Goal: Task Accomplishment & Management: Manage account settings

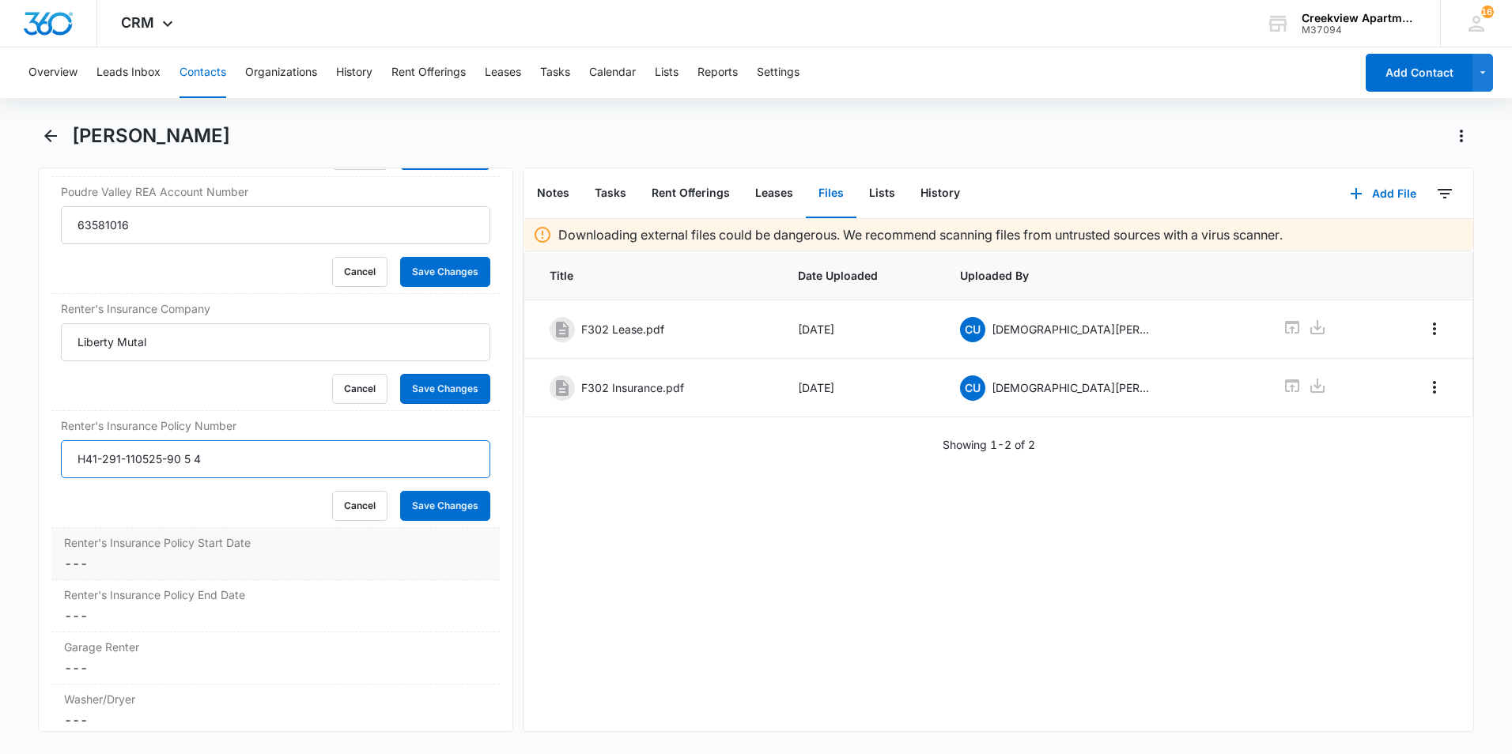
scroll to position [2070, 0]
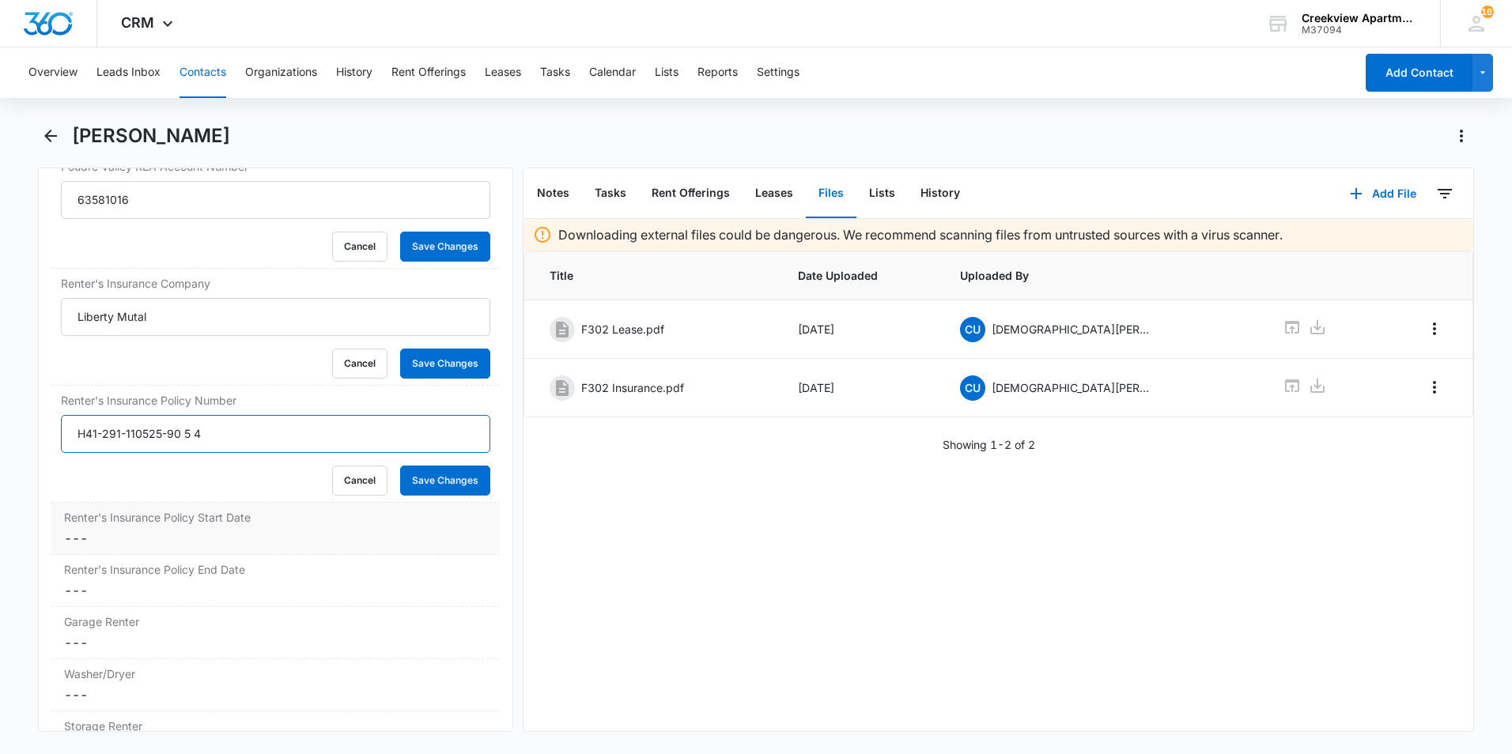
type input "H41-291-110525-90 5 4"
click at [227, 535] on dd "Cancel Save Changes ---" at bounding box center [275, 538] width 423 height 19
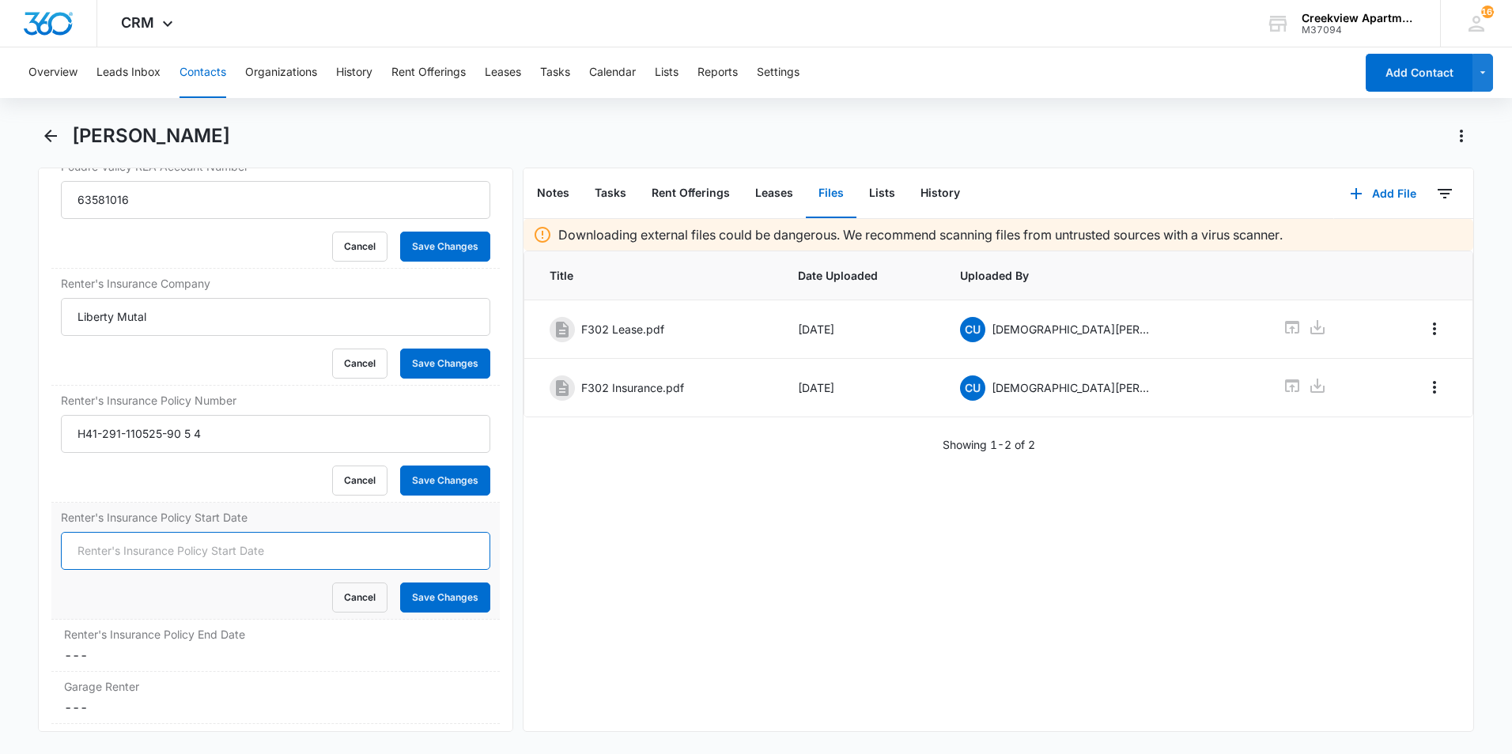
click at [386, 558] on input "Renter's Insurance Policy Start Date" at bounding box center [275, 551] width 429 height 38
type input "[DATE]"
click at [331, 648] on dd "Cancel Save Changes ---" at bounding box center [275, 655] width 423 height 19
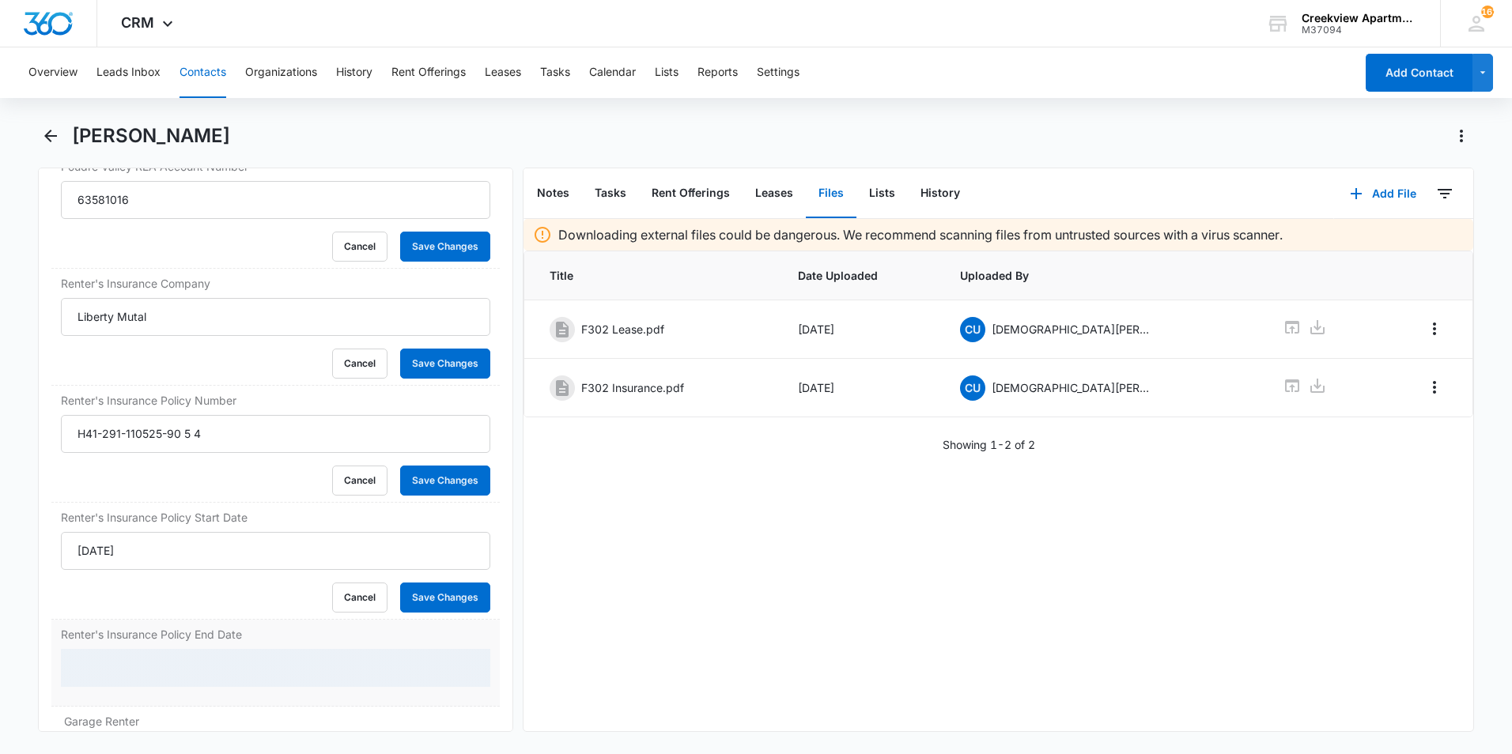
click at [303, 656] on div at bounding box center [275, 668] width 429 height 38
click at [300, 661] on input "Renter's Insurance Policy End Date" at bounding box center [275, 668] width 429 height 38
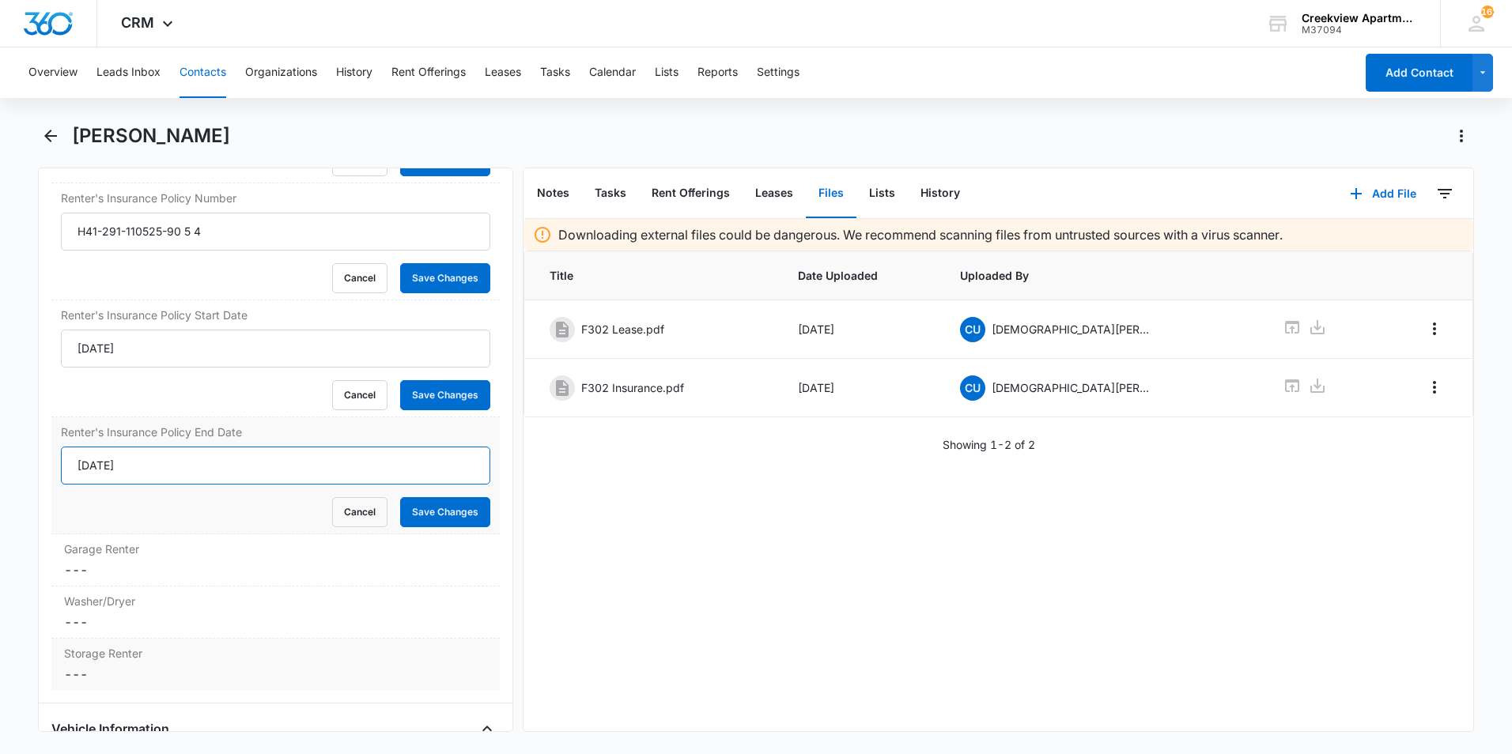
scroll to position [2387, 0]
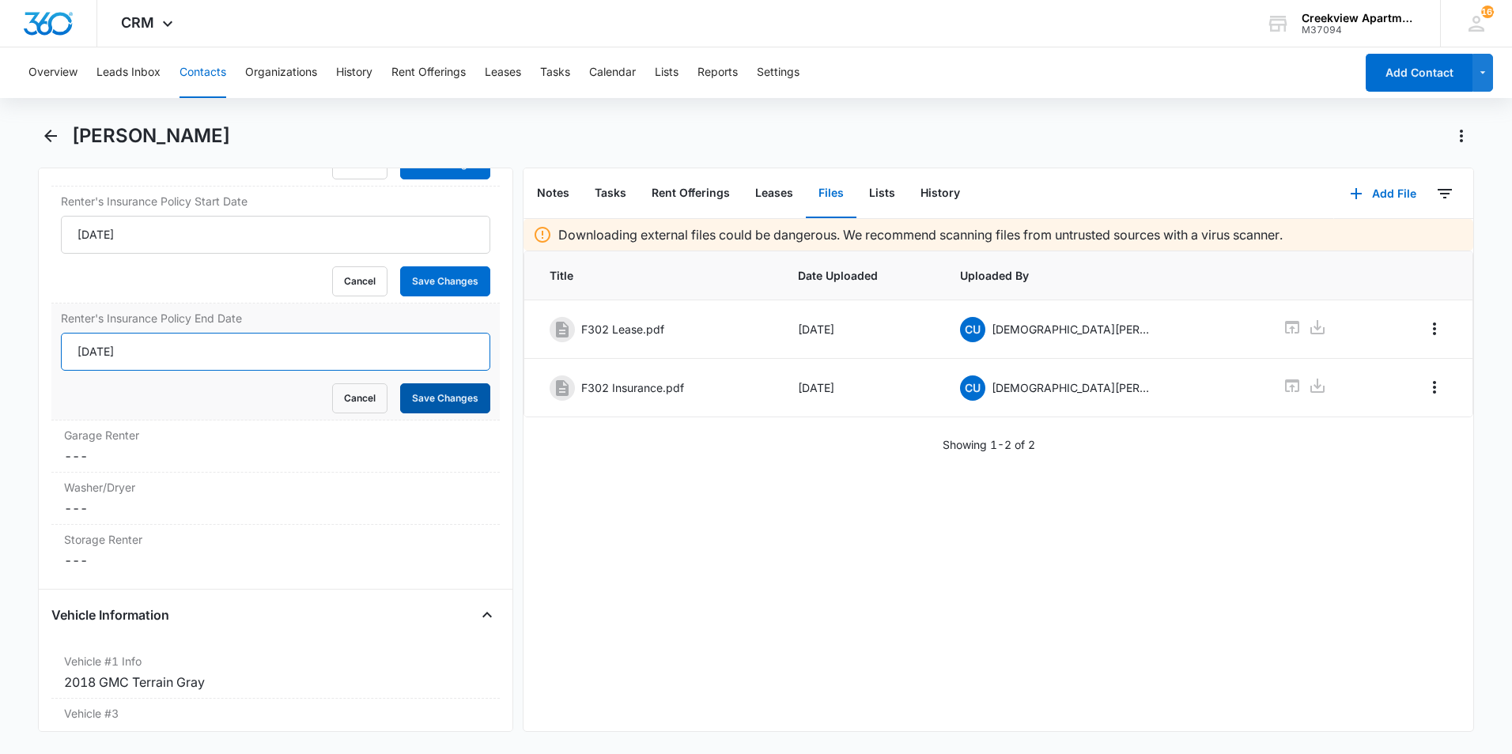
type input "[DATE]"
click at [455, 399] on button "Save Changes" at bounding box center [445, 399] width 90 height 30
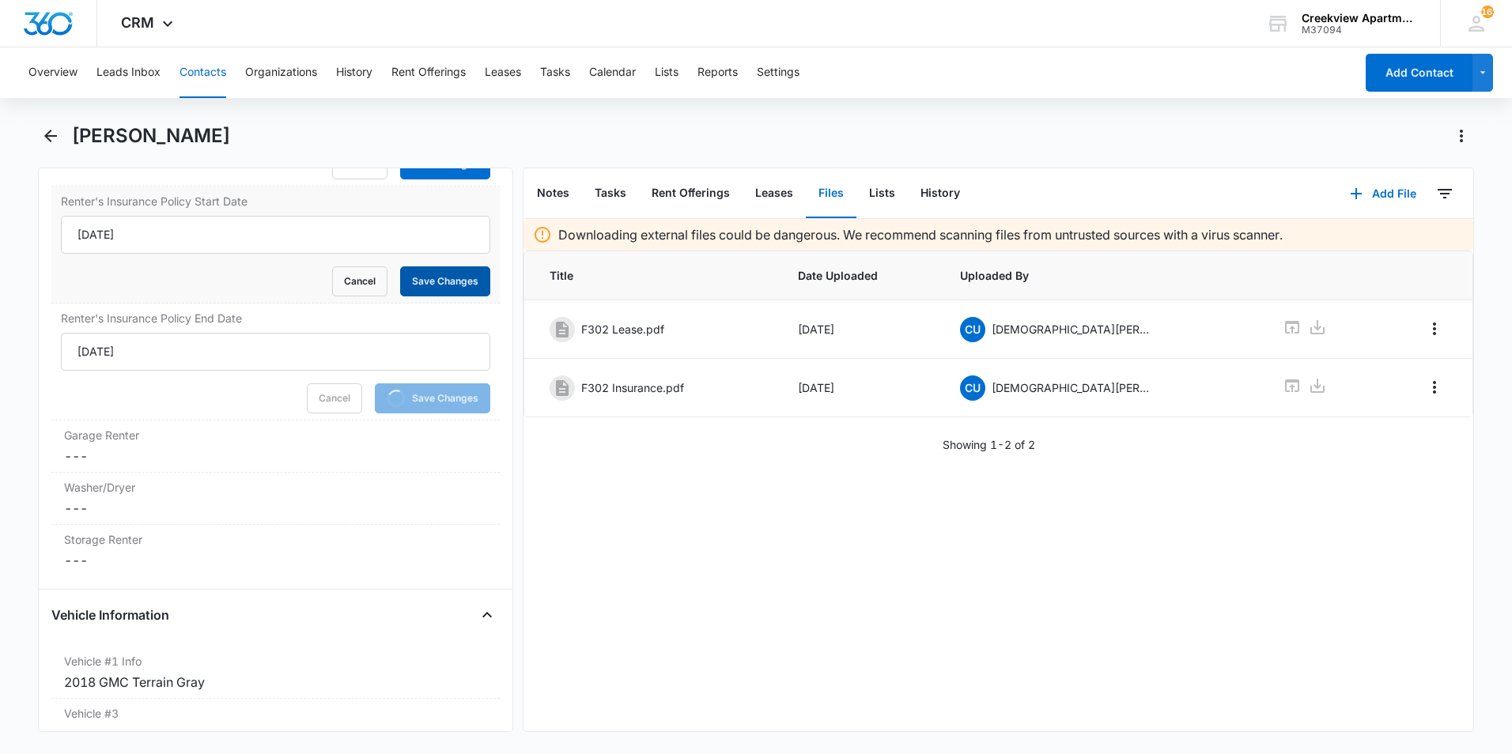
click at [437, 285] on button "Save Changes" at bounding box center [445, 281] width 90 height 30
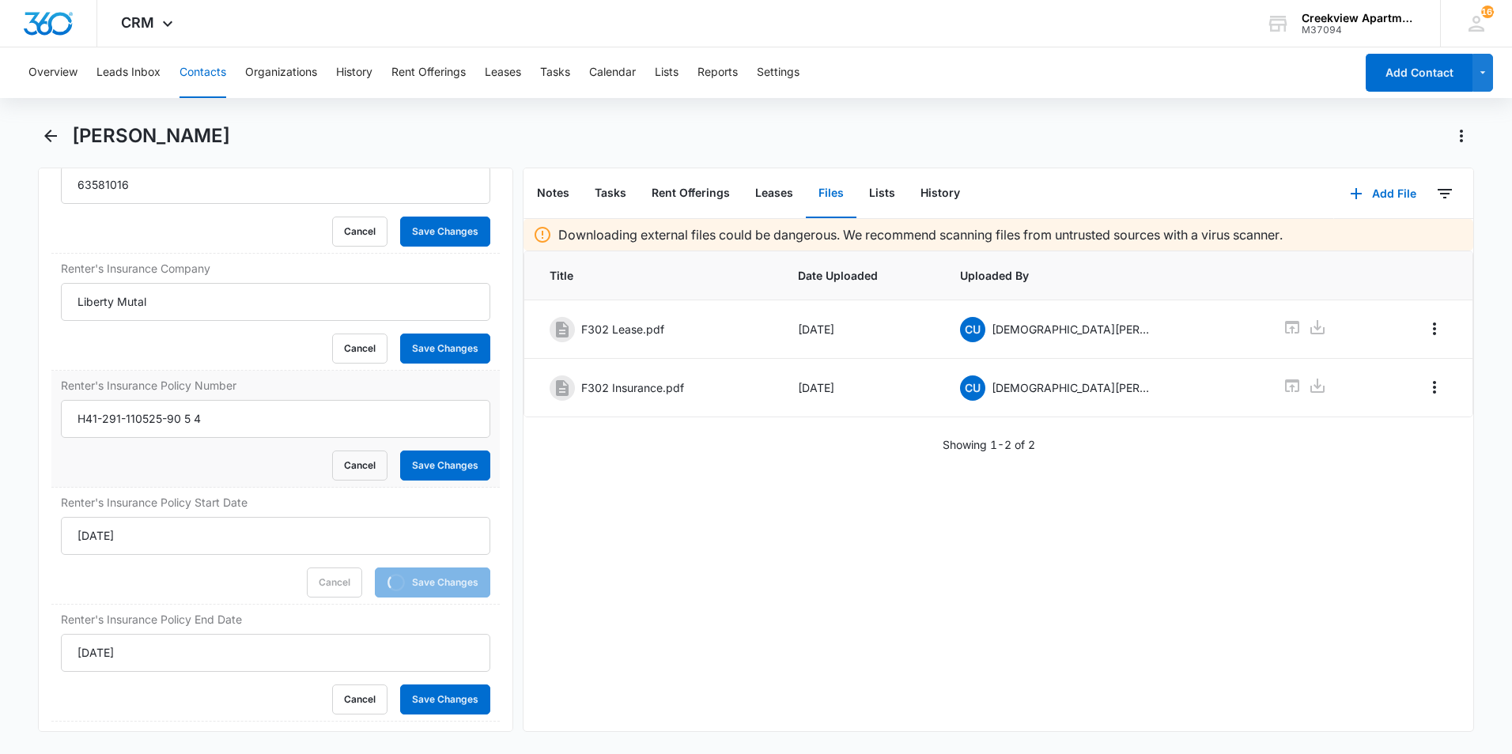
scroll to position [2070, 0]
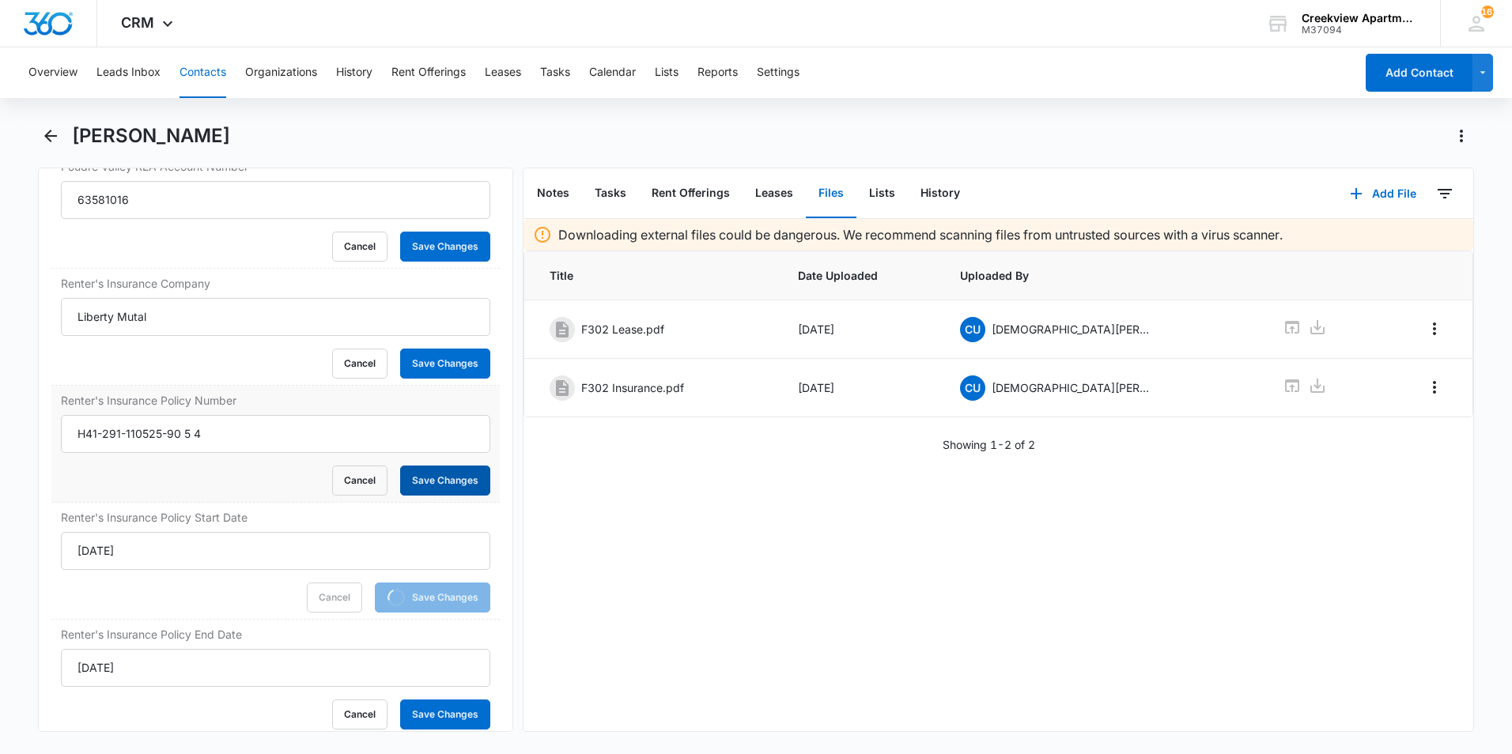
click at [434, 478] on button "Save Changes" at bounding box center [445, 481] width 90 height 30
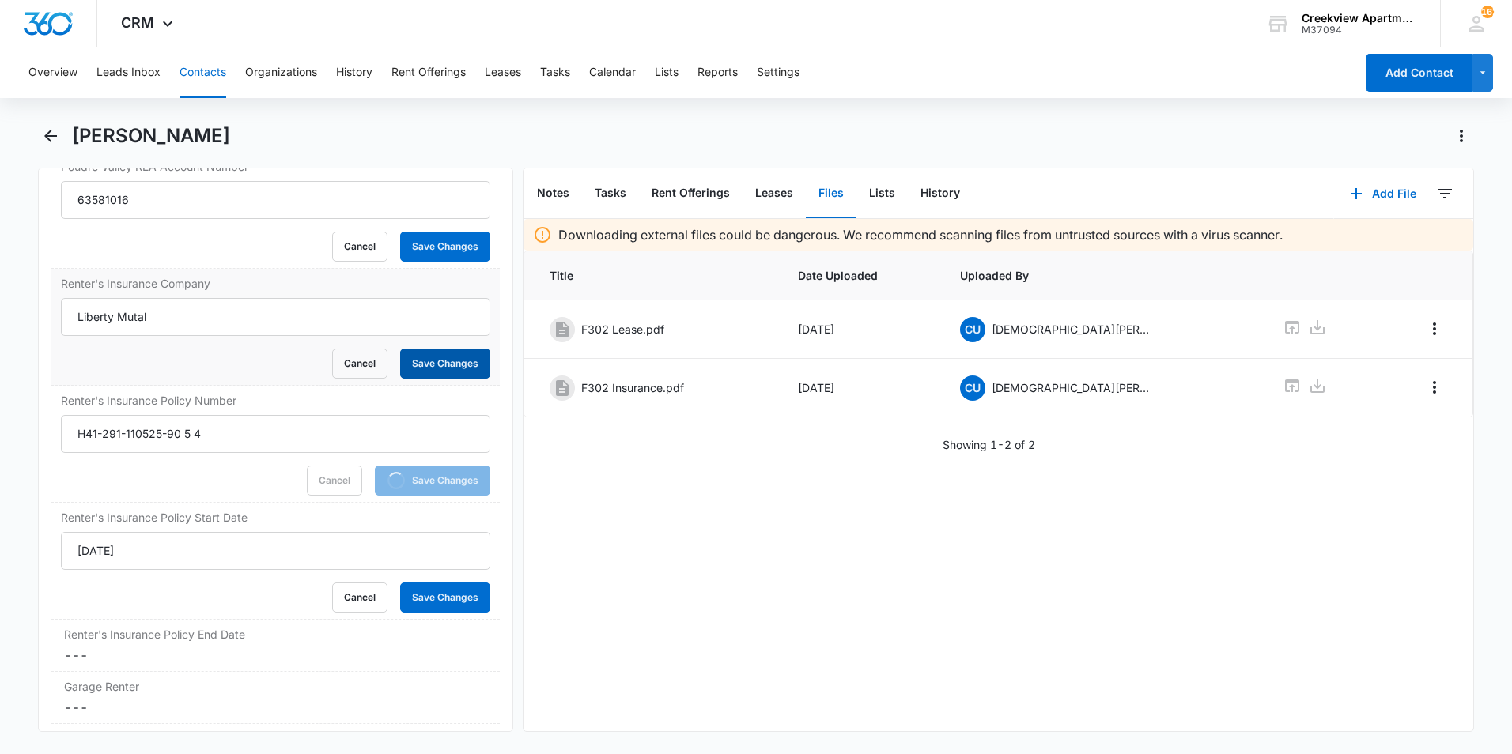
click at [451, 358] on button "Save Changes" at bounding box center [445, 364] width 90 height 30
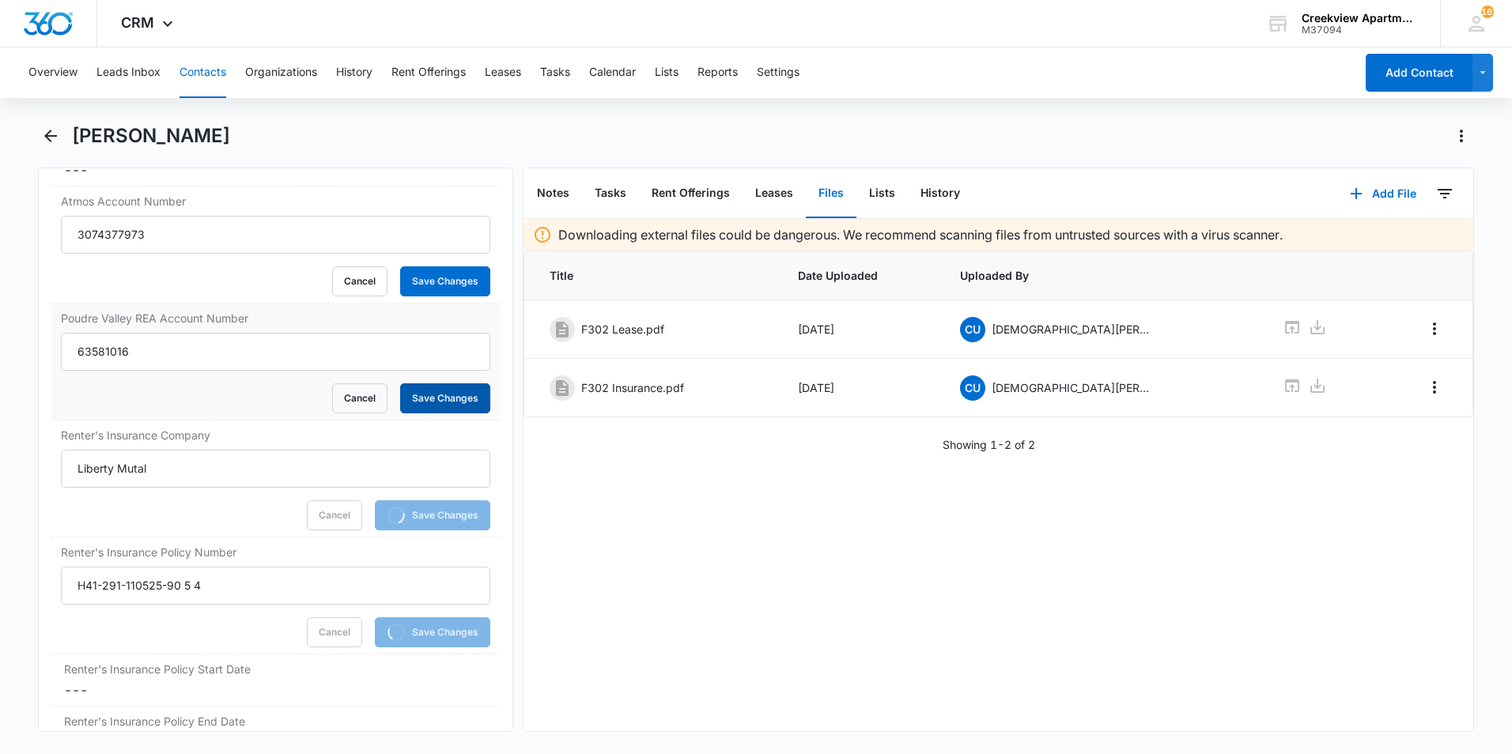
scroll to position [1912, 0]
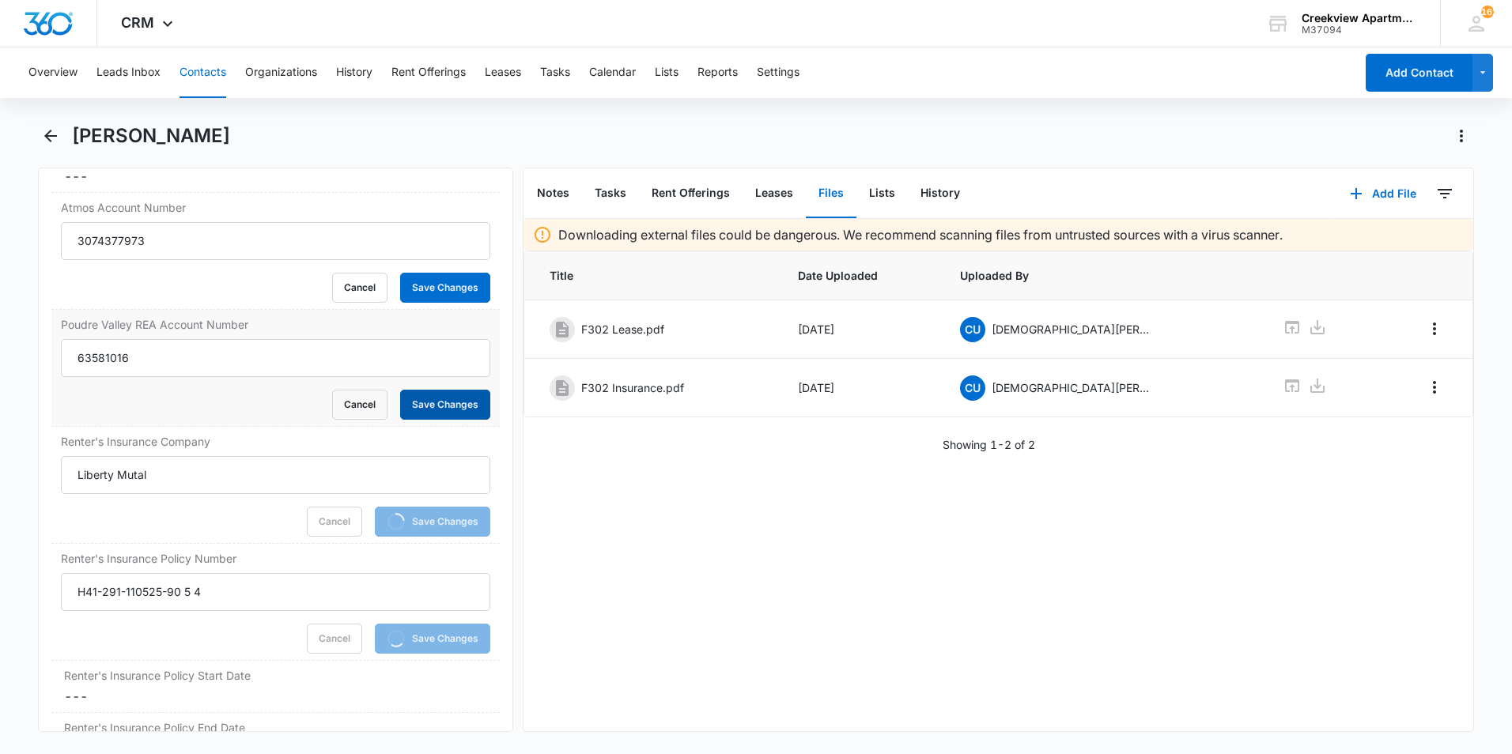
click at [443, 391] on button "Save Changes" at bounding box center [445, 405] width 90 height 30
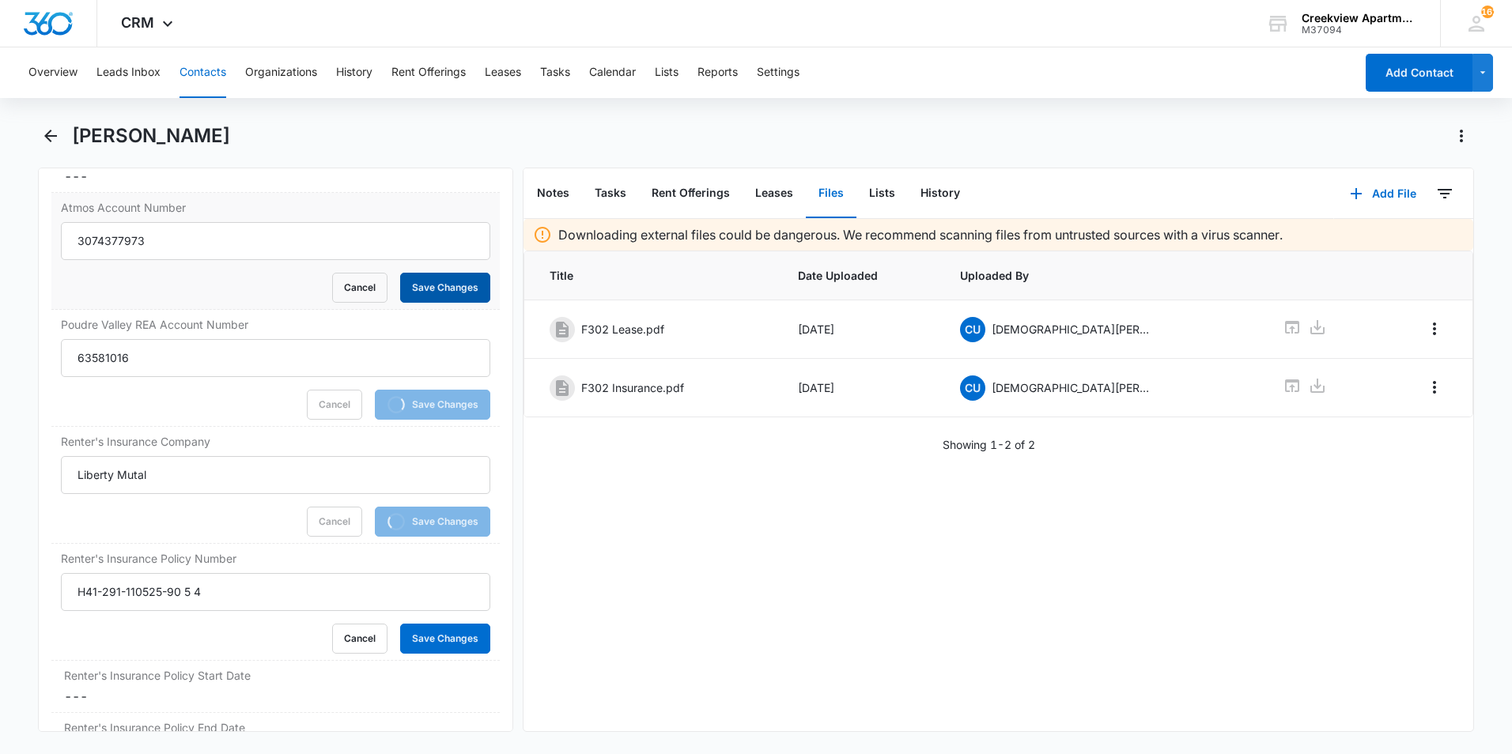
click at [441, 289] on button "Save Changes" at bounding box center [445, 288] width 90 height 30
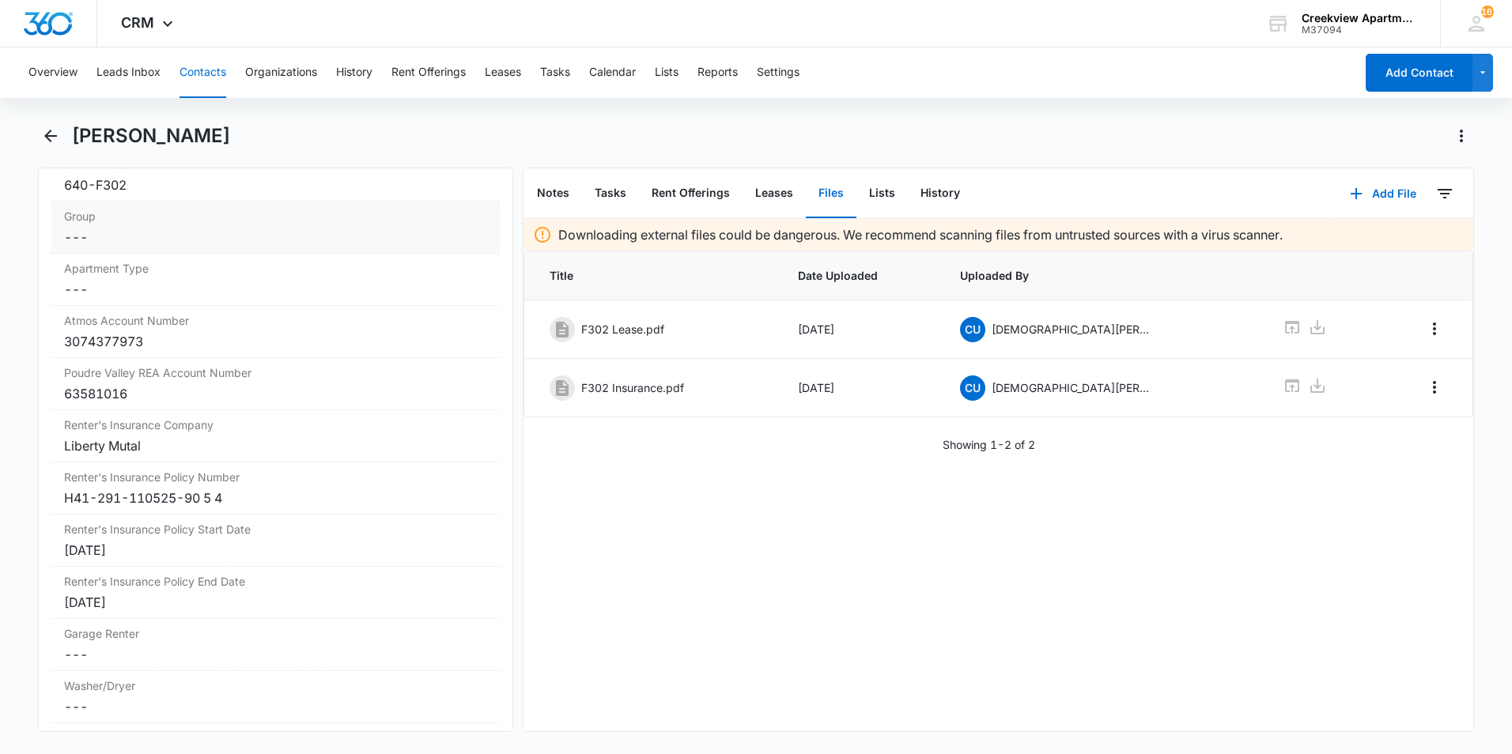
scroll to position [1748, 0]
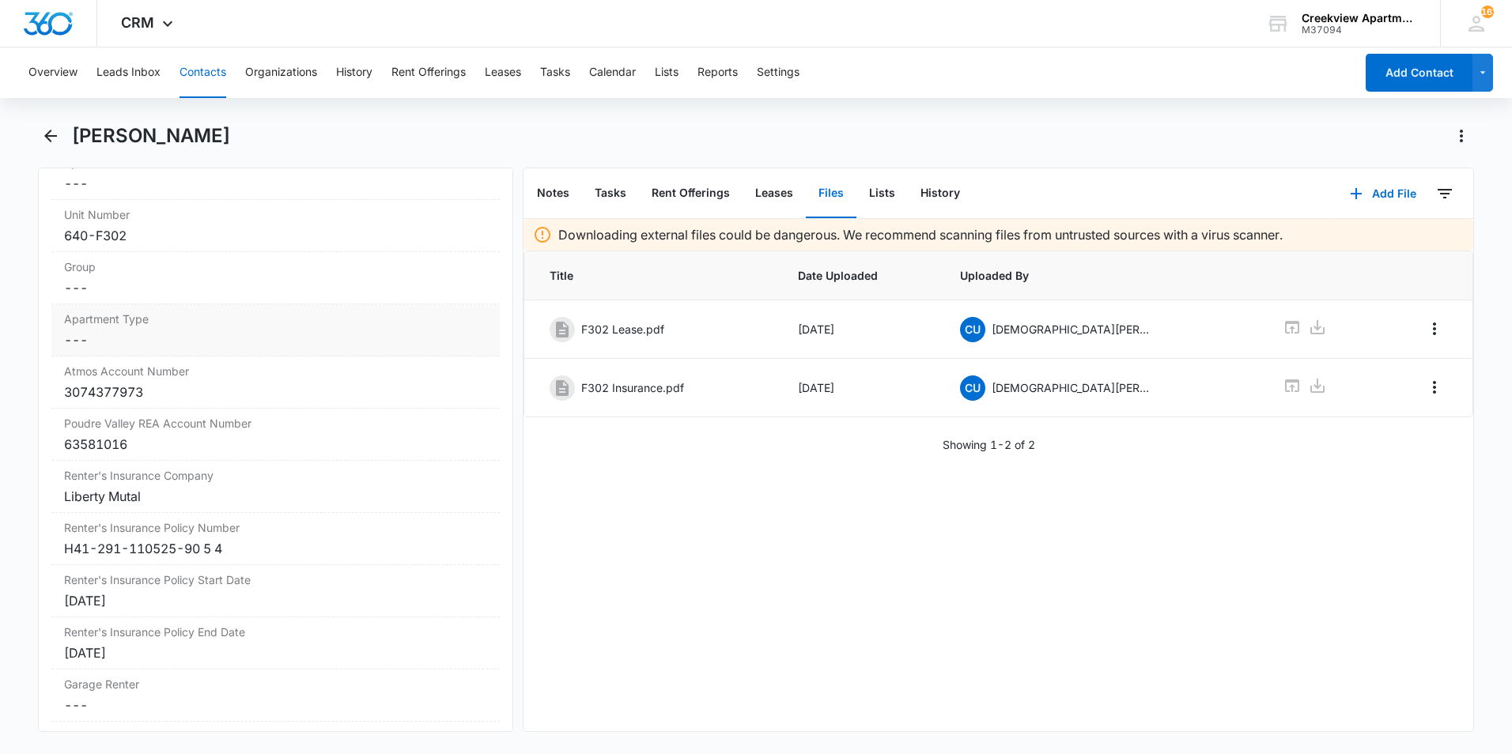
click at [108, 349] on dd "Cancel Save Changes ---" at bounding box center [275, 340] width 423 height 19
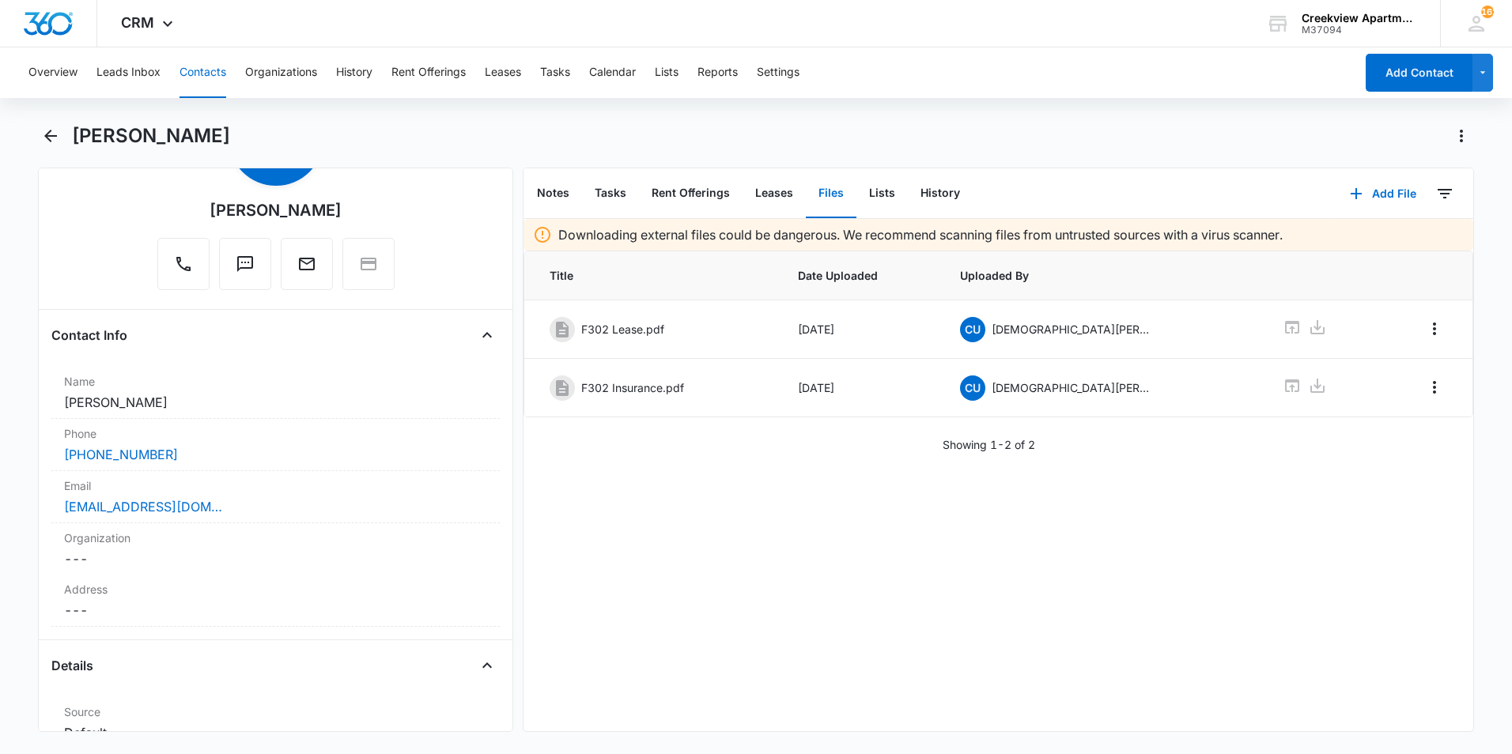
scroll to position [88, 0]
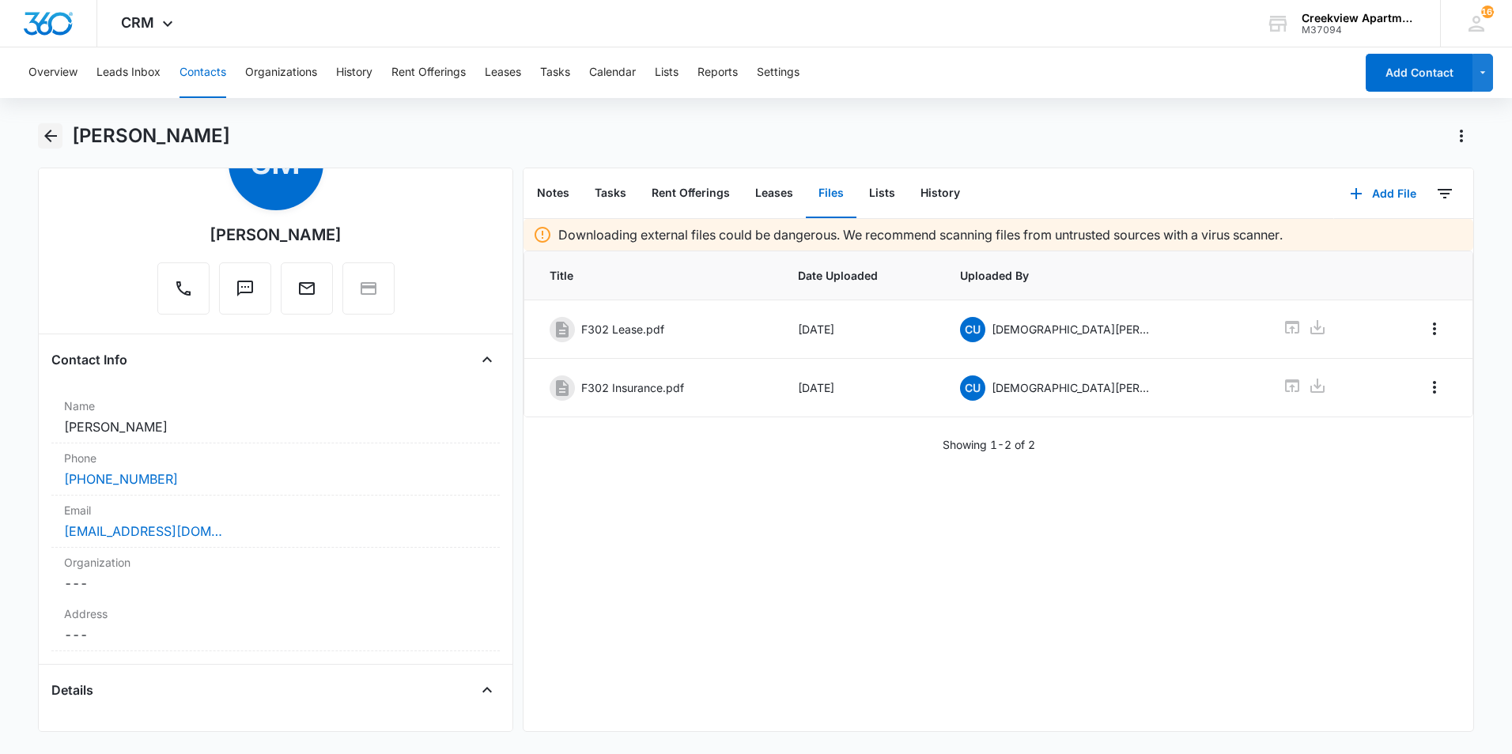
click at [51, 138] on icon "Back" at bounding box center [50, 136] width 19 height 19
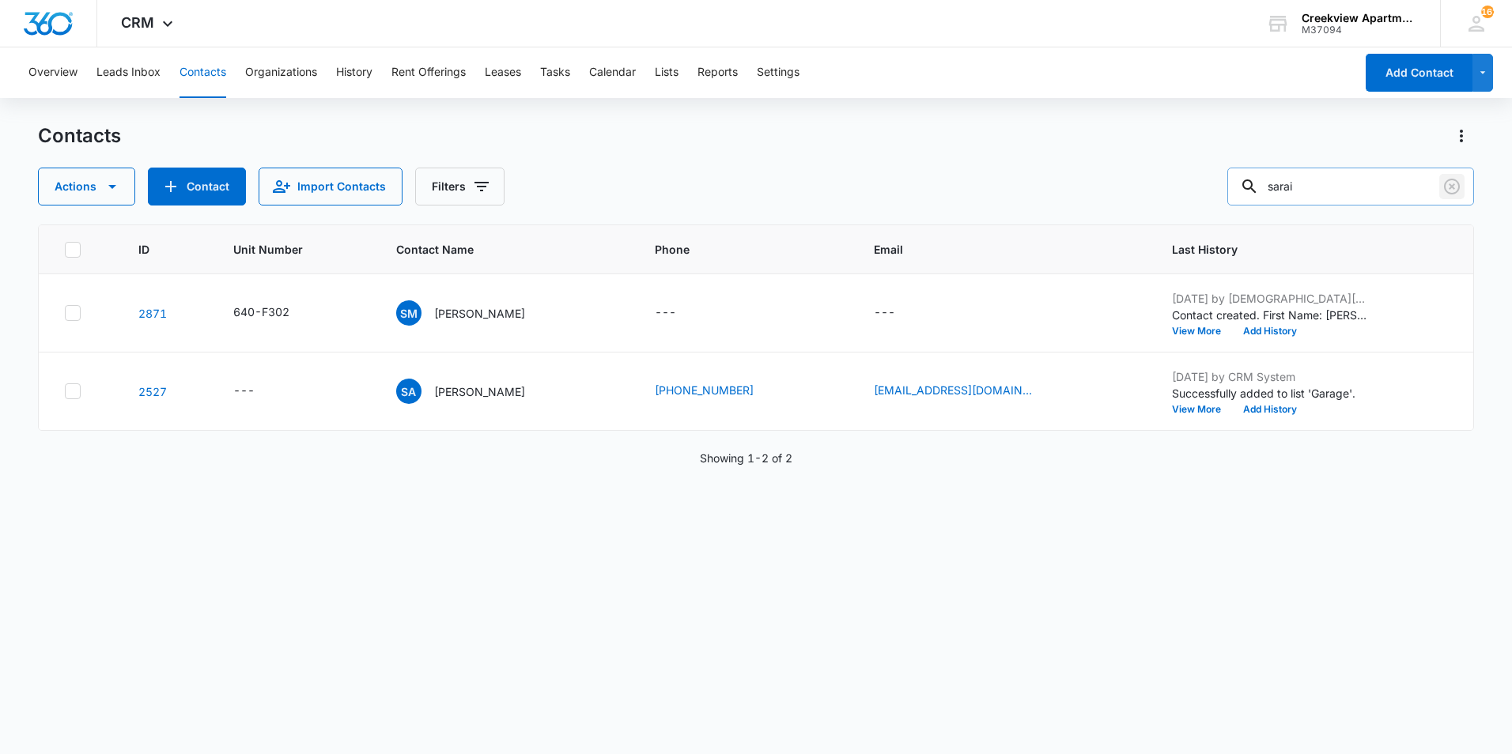
click at [1452, 183] on icon "Clear" at bounding box center [1451, 186] width 19 height 19
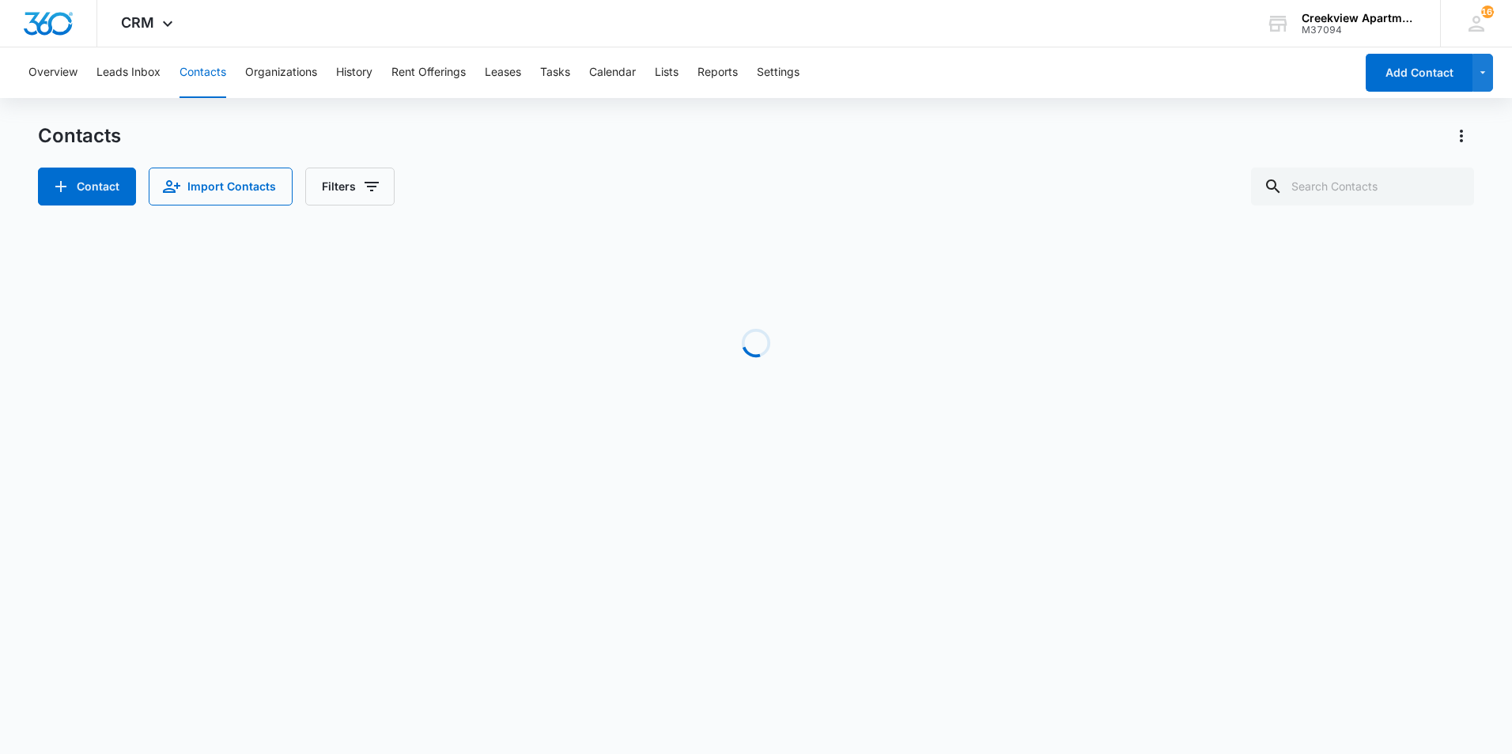
click at [1055, 111] on div "Overview Leads Inbox Contacts Organizations History Rent Offerings Leases Tasks…" at bounding box center [756, 263] width 1512 height 433
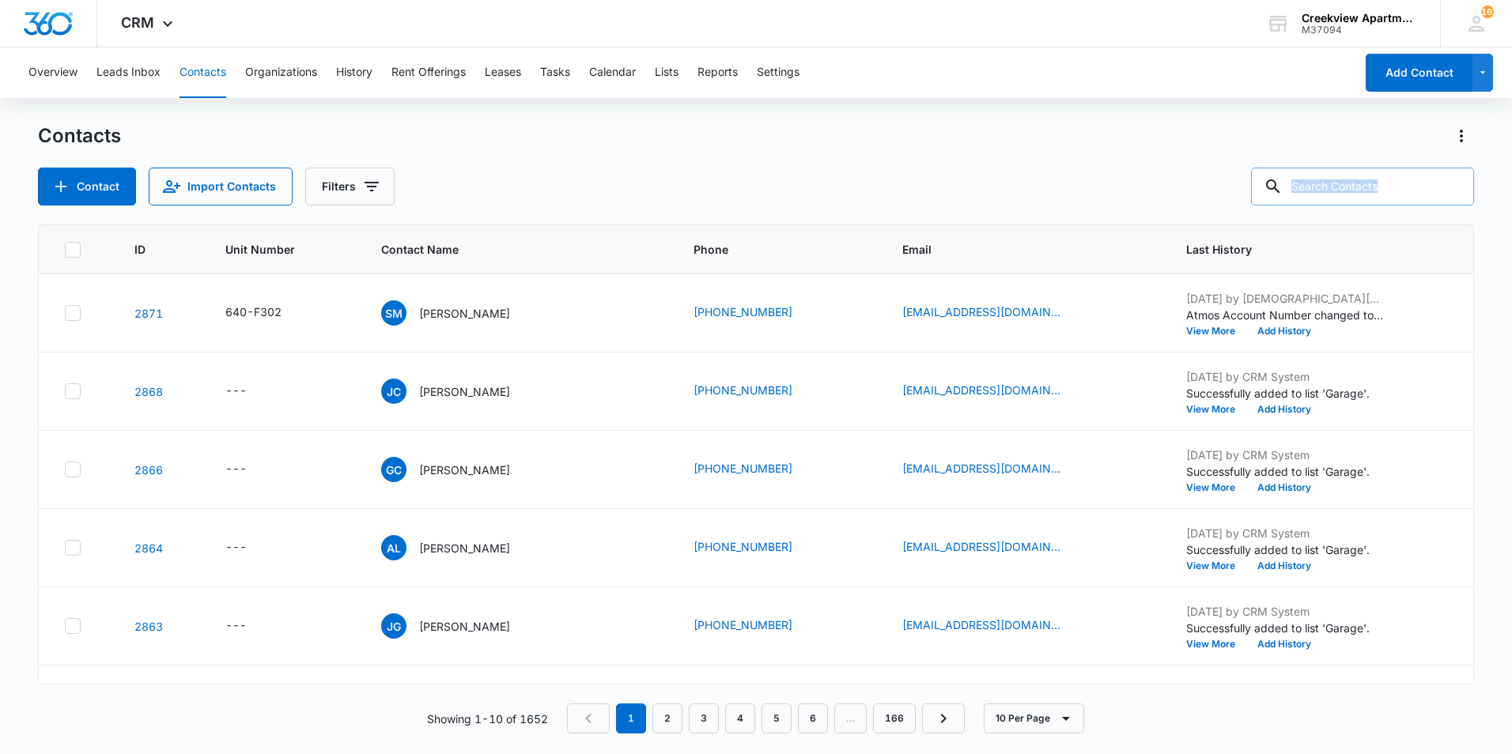
click at [1328, 187] on div "Contacts Contact Import Contacts Filters ID Unit Number Contact Name Phone Emai…" at bounding box center [756, 437] width 1436 height 629
click at [1325, 183] on input "text" at bounding box center [1362, 187] width 223 height 38
type input "[PERSON_NAME]"
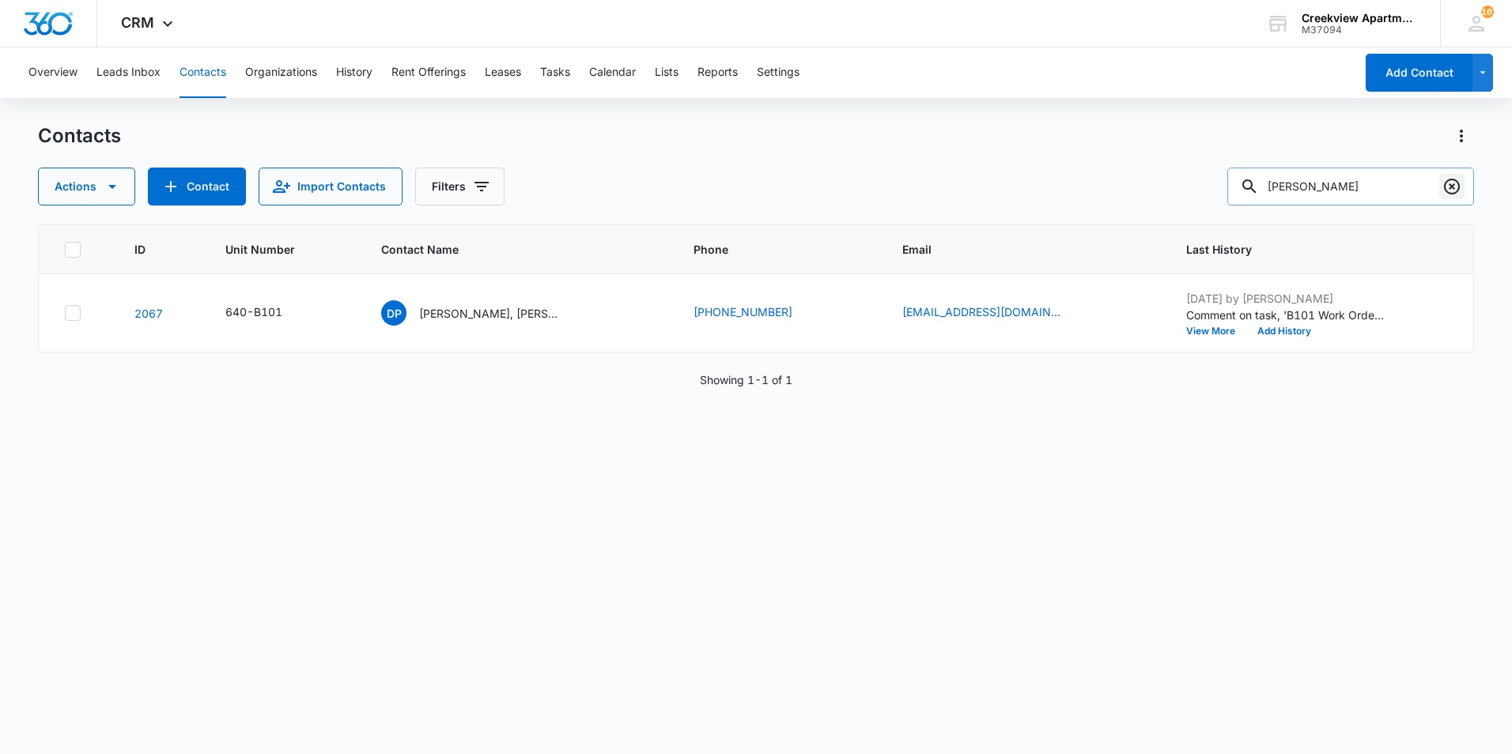
click at [1458, 182] on icon "Clear" at bounding box center [1452, 187] width 16 height 16
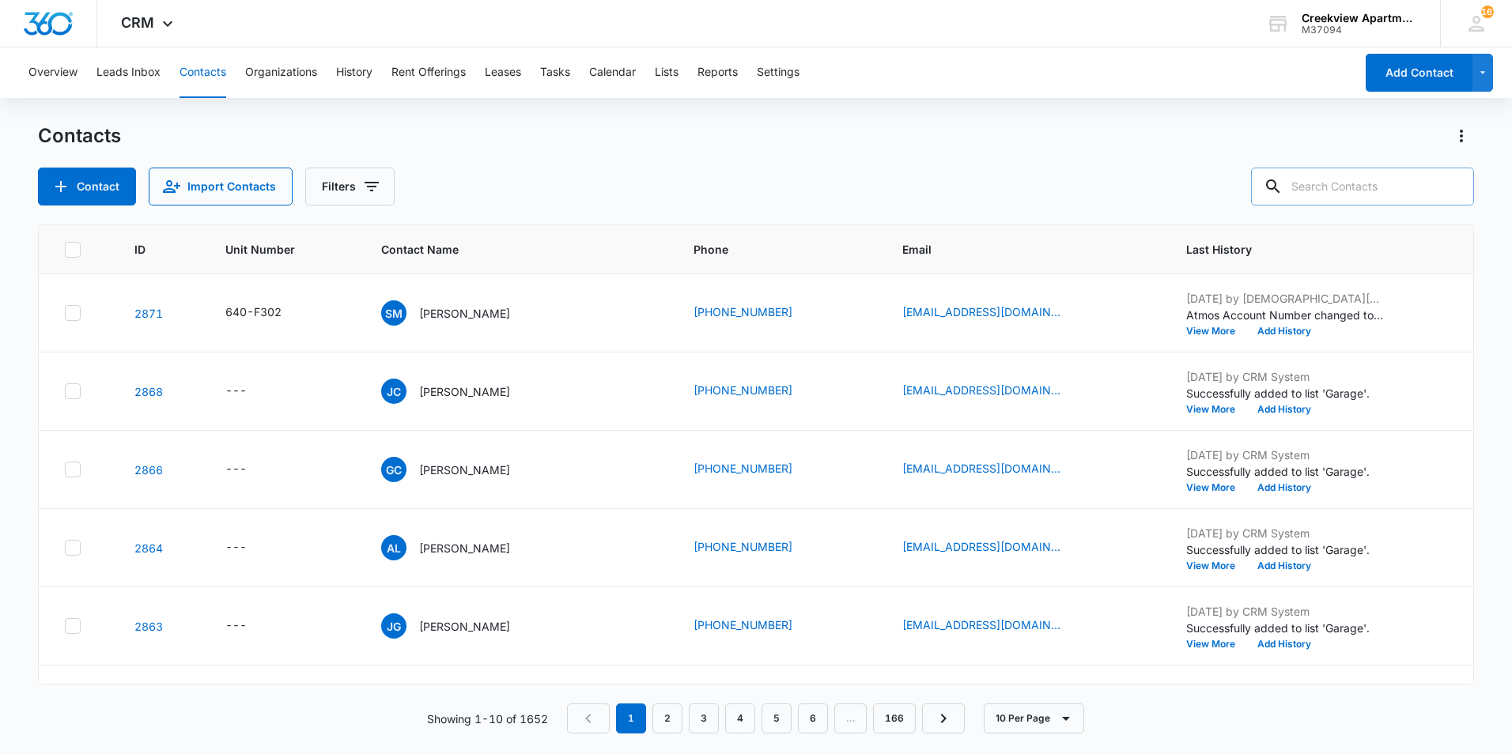
click at [1076, 149] on div "Contacts Contact Import Contacts Filters" at bounding box center [756, 164] width 1436 height 82
